Goal: Task Accomplishment & Management: Use online tool/utility

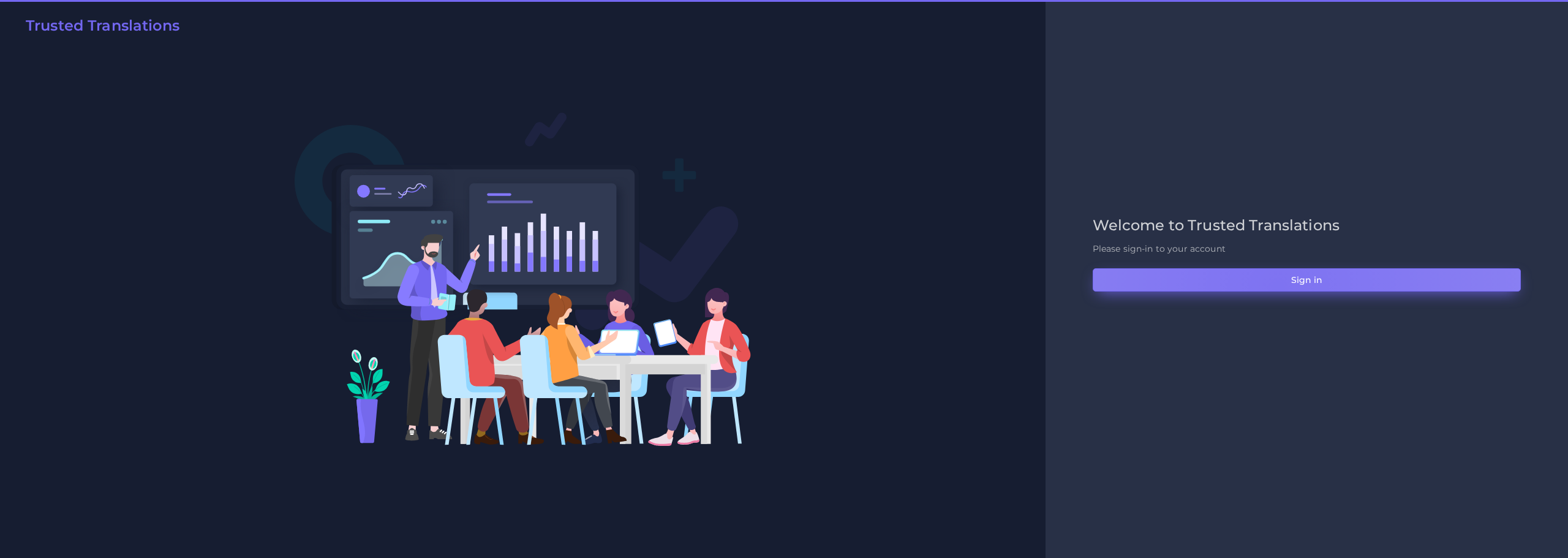
click at [1278, 287] on button "Sign in" at bounding box center [1306, 279] width 428 height 23
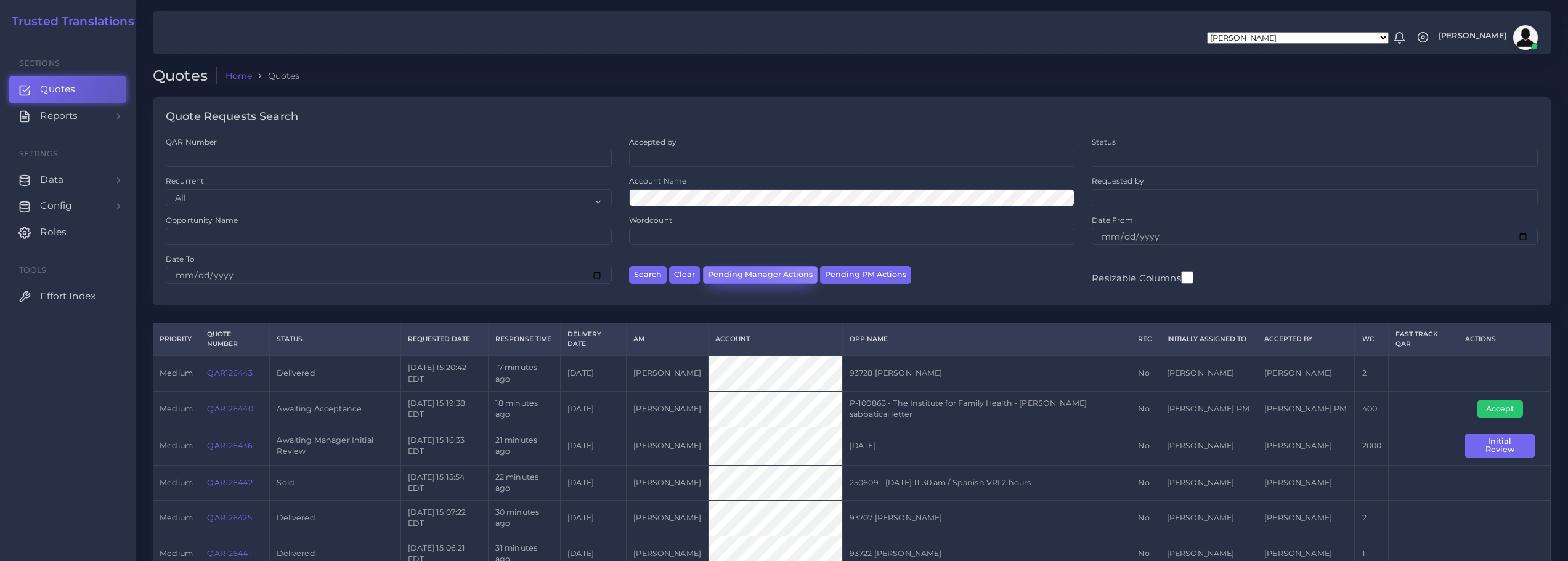
click at [741, 273] on button "Pending Manager Actions" at bounding box center [760, 275] width 115 height 18
select select "awaiting_manager_initial_review"
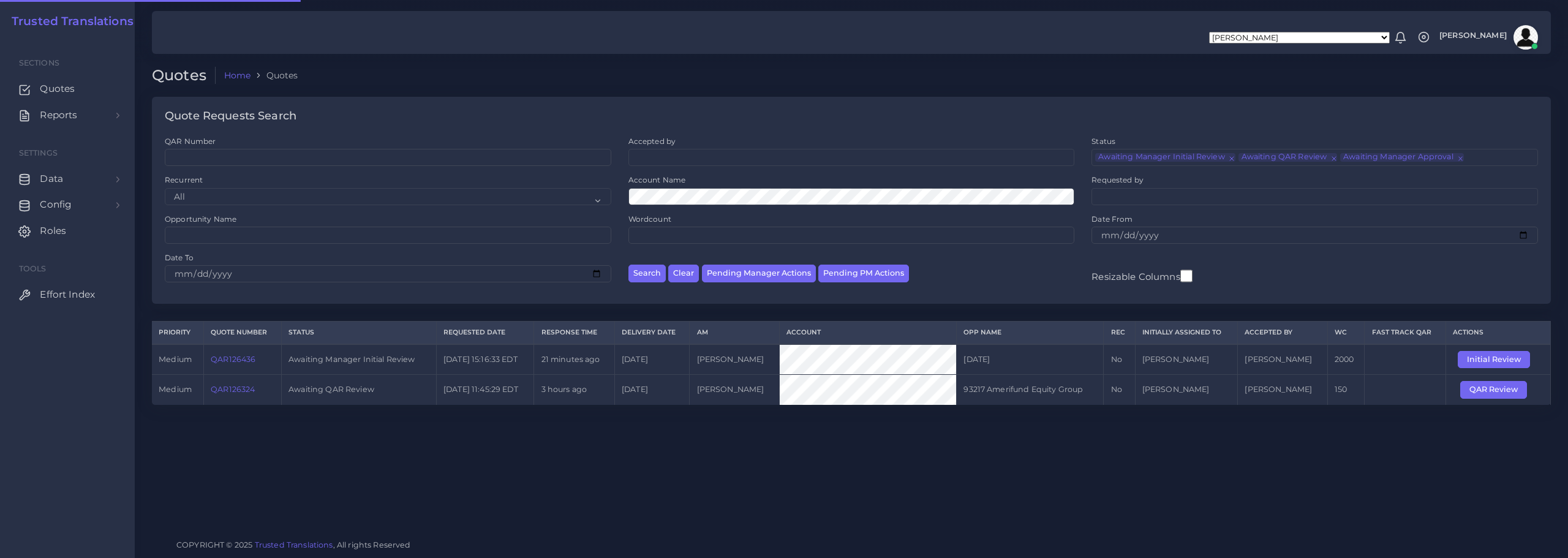
scroll to position [29, 0]
click at [236, 359] on link "QAR126436" at bounding box center [233, 359] width 45 height 9
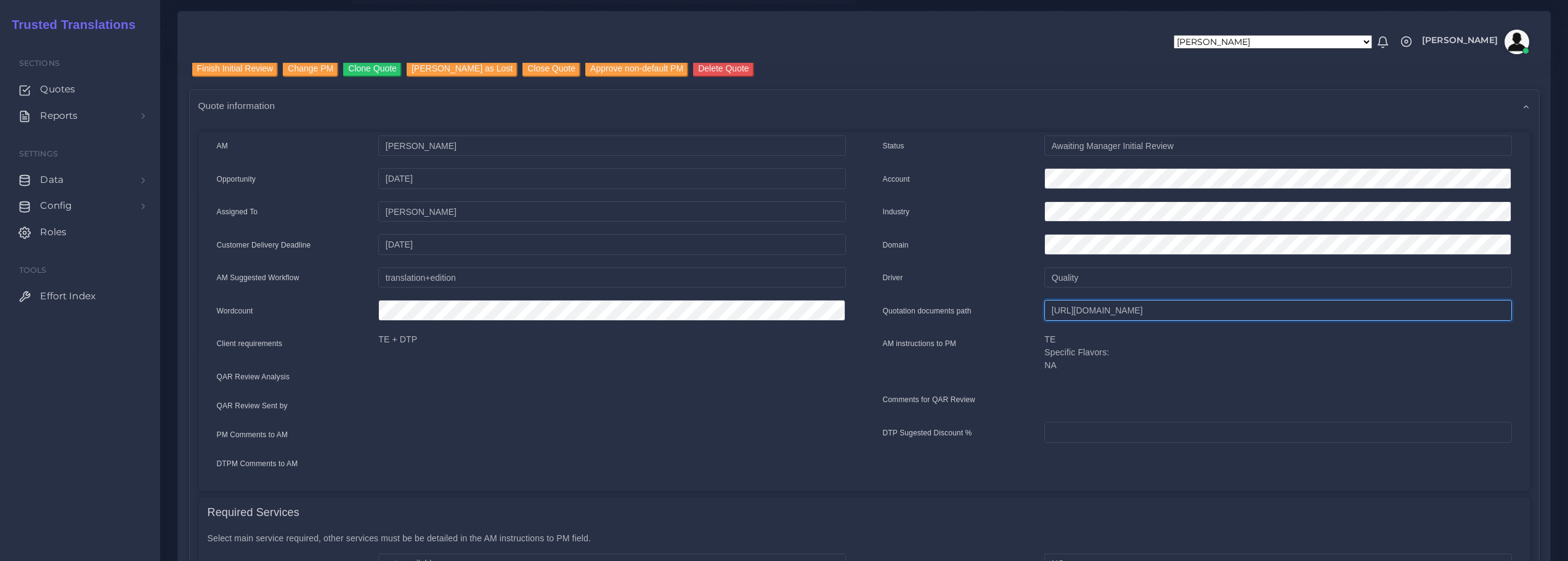
scroll to position [0, 403]
drag, startPoint x: 1050, startPoint y: 314, endPoint x: 1577, endPoint y: 304, distance: 527.1
click at [1568, 304] on html "Aldana Resuche Alejandro Zuluaga Ana Romero Ana Whitby PM Anabella Garcia Anais…" at bounding box center [784, 157] width 1568 height 561
click at [240, 70] on input "Finish Initial Review" at bounding box center [236, 68] width 87 height 17
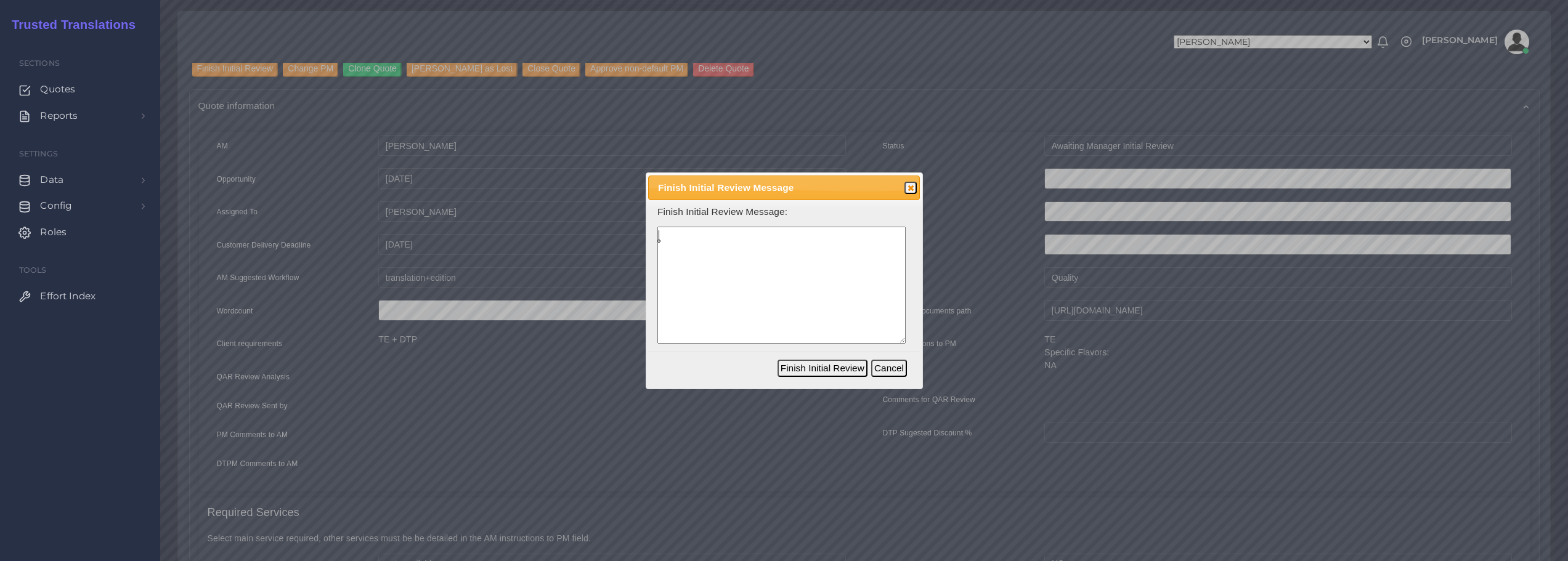
click at [708, 276] on textarea at bounding box center [782, 285] width 248 height 118
type textarea "Academic transcripts with some complex layouts (tables, check boxes, etc.)."
click at [797, 364] on button "Finish Initial Review" at bounding box center [823, 368] width 90 height 17
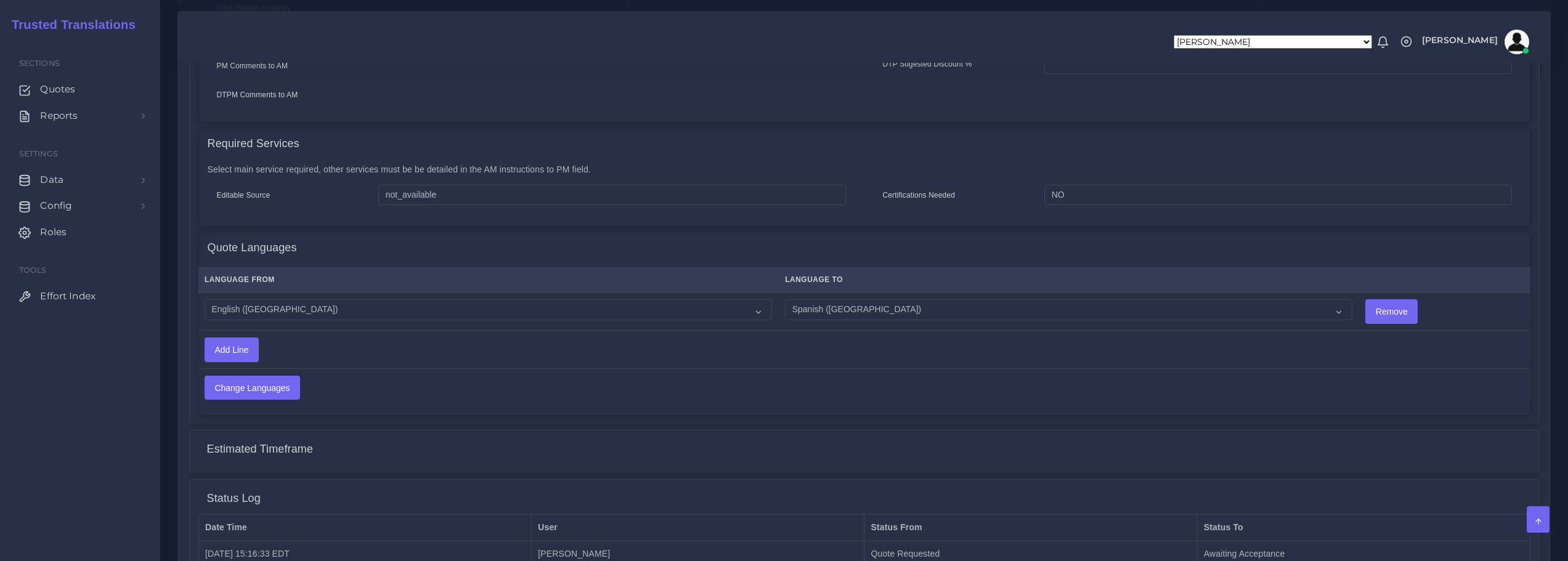
scroll to position [493, 0]
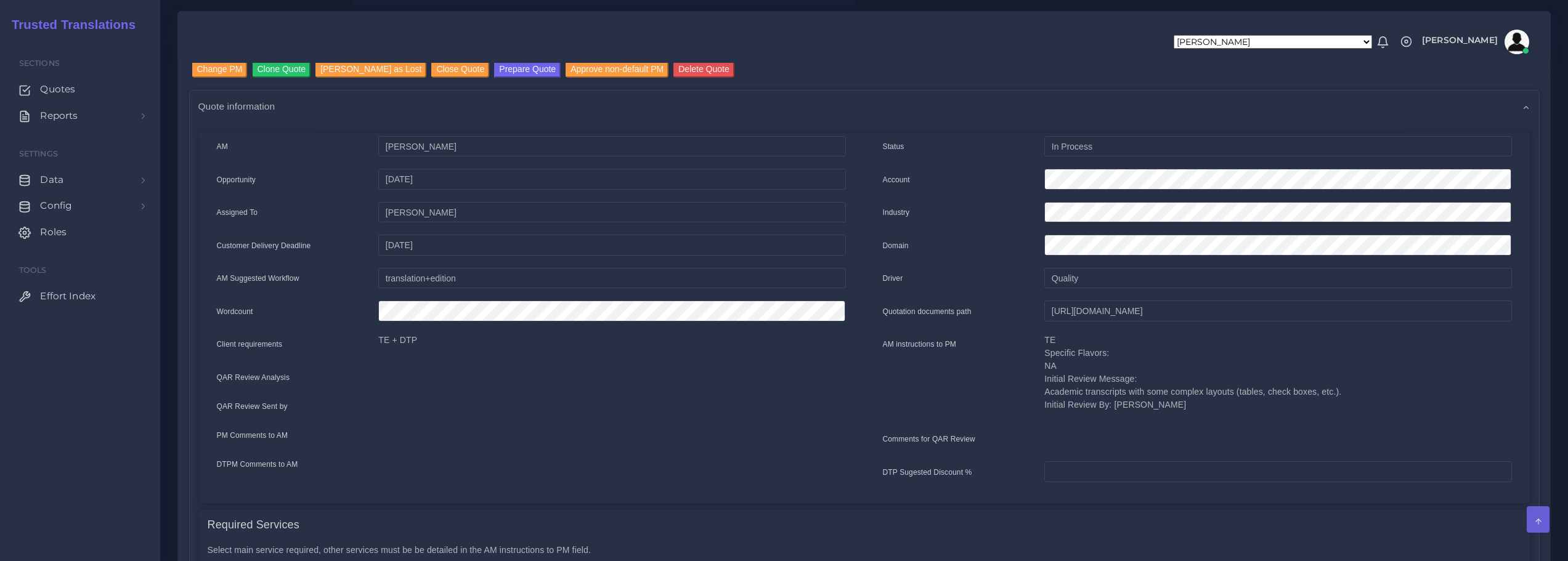
scroll to position [123, 0]
